Goal: Ask a question

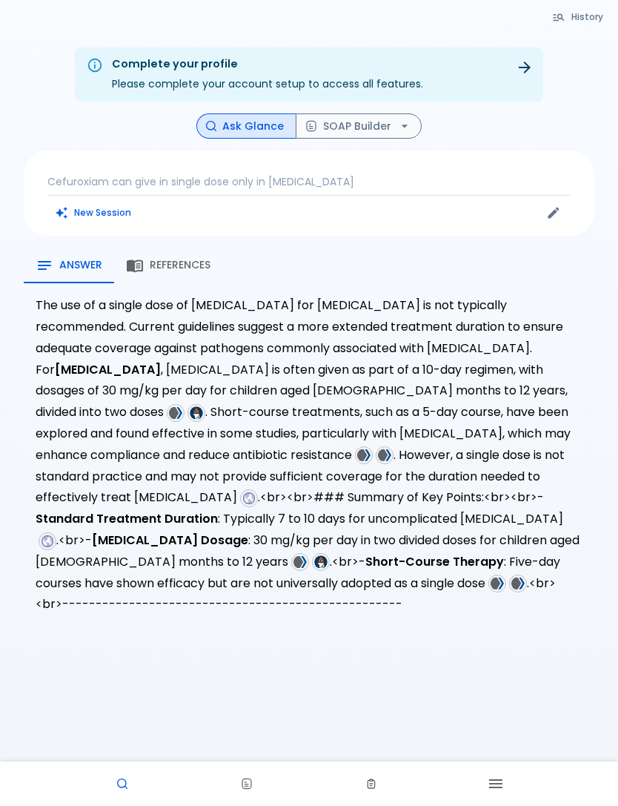
click at [82, 176] on p "Cefuroxiam can give in single dose only in [MEDICAL_DATA]" at bounding box center [308, 181] width 523 height 15
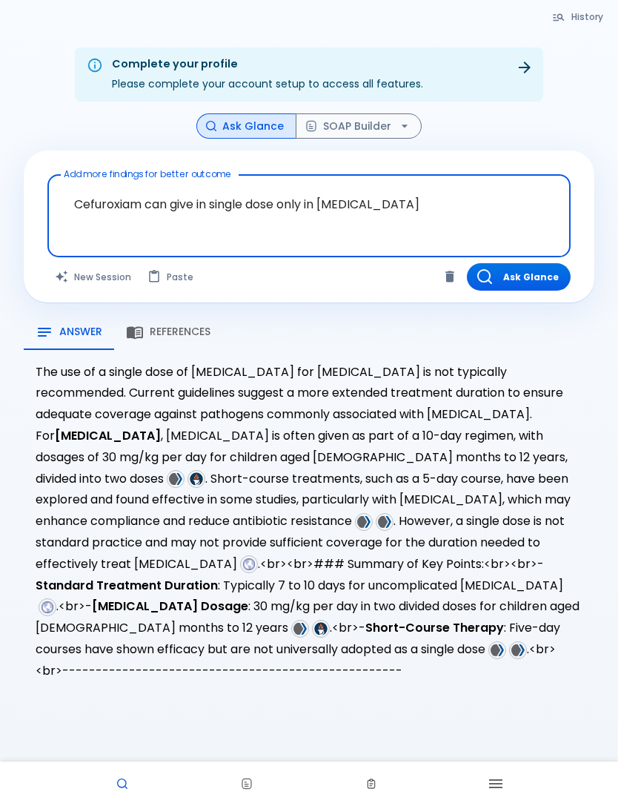
click at [168, 204] on textarea "Cefuroxiam can give in single dose only in [MEDICAL_DATA]" at bounding box center [309, 204] width 503 height 47
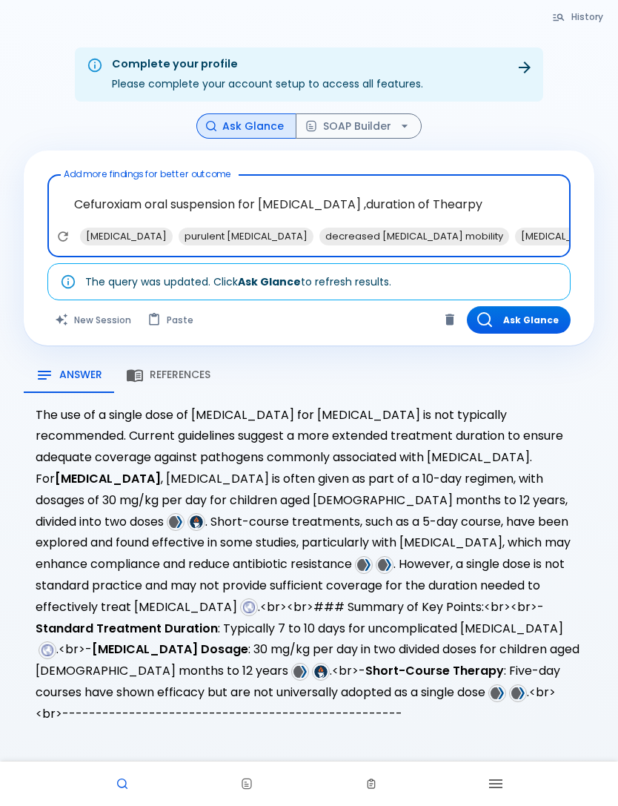
type textarea "Cefuroxiam oral suspension for [MEDICAL_DATA] ,duration of Thearpy?"
click at [524, 312] on button "Ask Glance" at bounding box center [519, 319] width 104 height 27
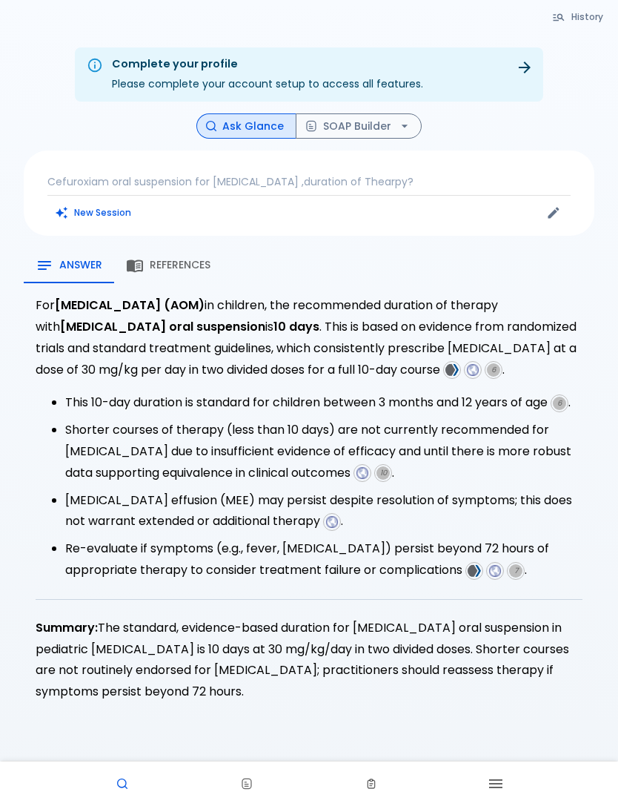
click at [388, 179] on p "Cefuroxiam oral suspension for [MEDICAL_DATA] ,duration of Thearpy?" at bounding box center [308, 181] width 523 height 15
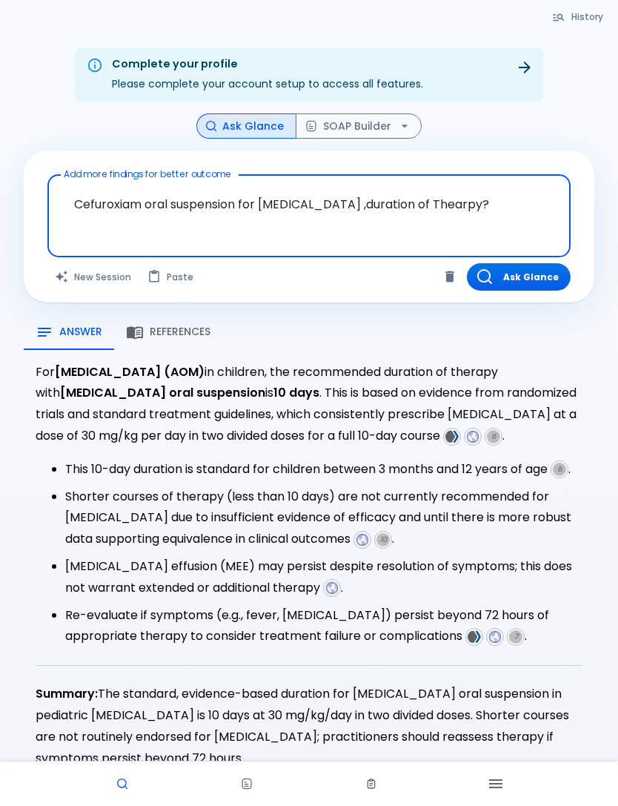
click at [337, 199] on textarea "Cefuroxiam oral suspension for [MEDICAL_DATA] ,duration of Thearpy?" at bounding box center [309, 204] width 503 height 47
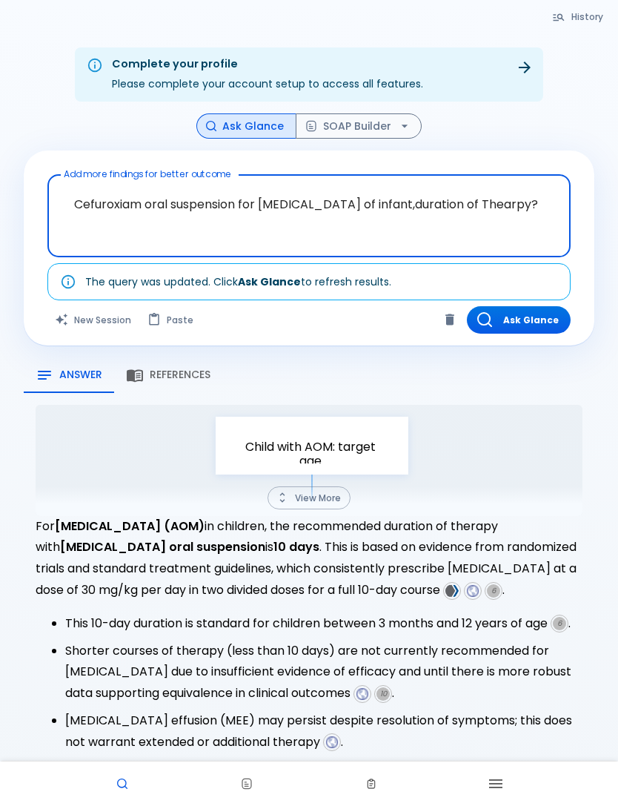
type textarea "Cefuroxiam oral suspension for [MEDICAL_DATA] of infant ,duration of Thearpy?"
click at [538, 325] on button "Ask Glance" at bounding box center [519, 319] width 104 height 27
